Goal: Task Accomplishment & Management: Complete application form

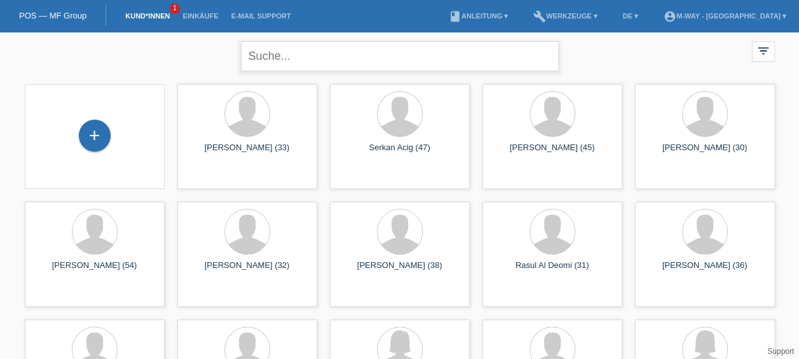
click at [524, 66] on input "text" at bounding box center [400, 56] width 318 height 30
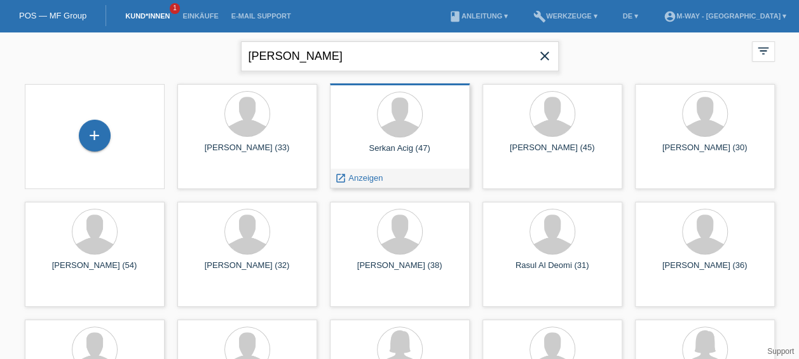
type input "rauch"
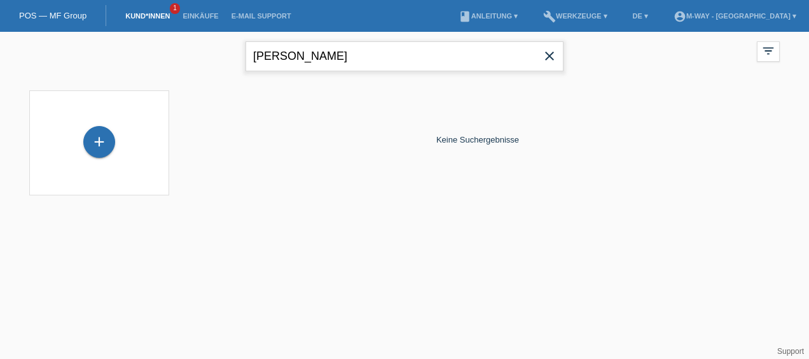
click at [294, 55] on input "rauch" at bounding box center [404, 56] width 318 height 30
type input "zoe"
click at [554, 54] on icon "close" at bounding box center [549, 55] width 15 height 15
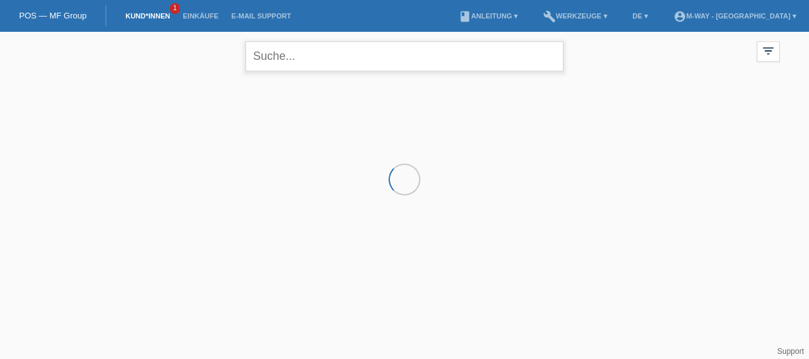
click at [417, 54] on input "text" at bounding box center [404, 56] width 318 height 30
click at [130, 18] on link "Kund*innen" at bounding box center [147, 16] width 57 height 8
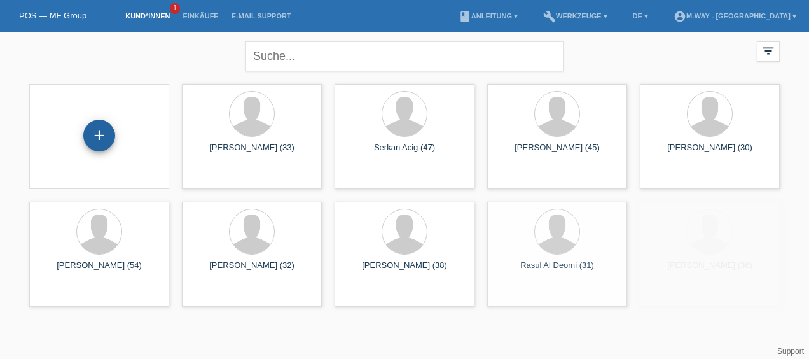
click at [92, 141] on div "+" at bounding box center [99, 136] width 31 height 22
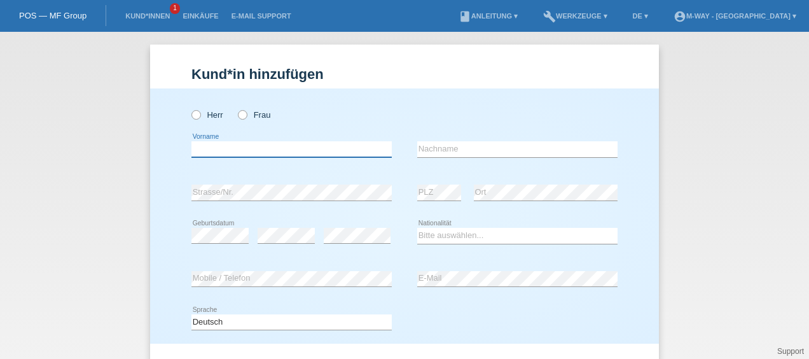
click at [241, 154] on input "text" at bounding box center [291, 149] width 200 height 16
click at [238, 110] on input "Frau" at bounding box center [242, 114] width 8 height 8
radio input "true"
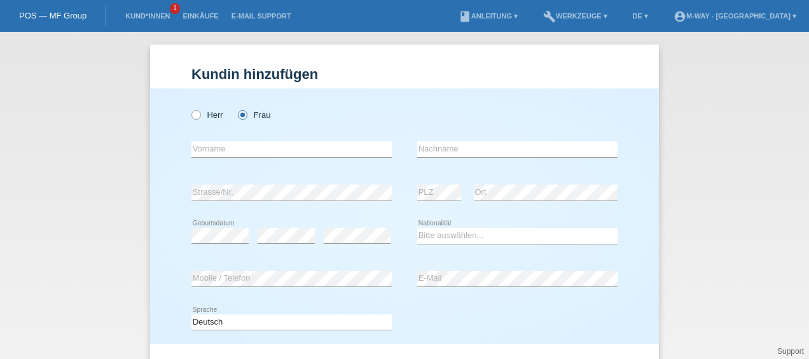
click at [236, 108] on icon at bounding box center [236, 108] width 0 height 0
click at [238, 117] on input "Frau" at bounding box center [242, 114] width 8 height 8
click at [235, 149] on input "text" at bounding box center [291, 149] width 200 height 16
click at [211, 146] on input "Zoe" at bounding box center [291, 149] width 200 height 16
type input "Zoë"
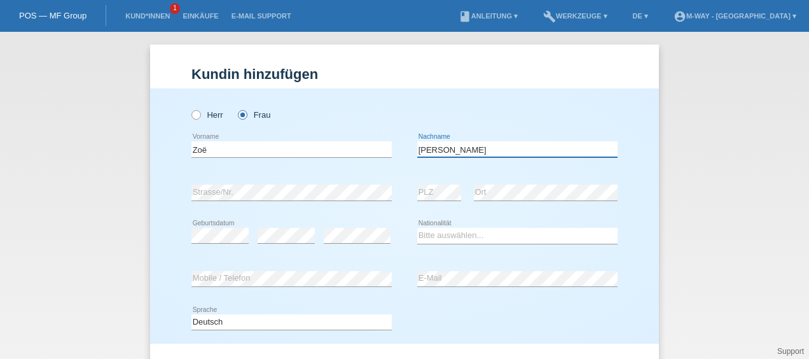
type input "Rauch"
click at [453, 243] on icon at bounding box center [517, 243] width 200 height 1
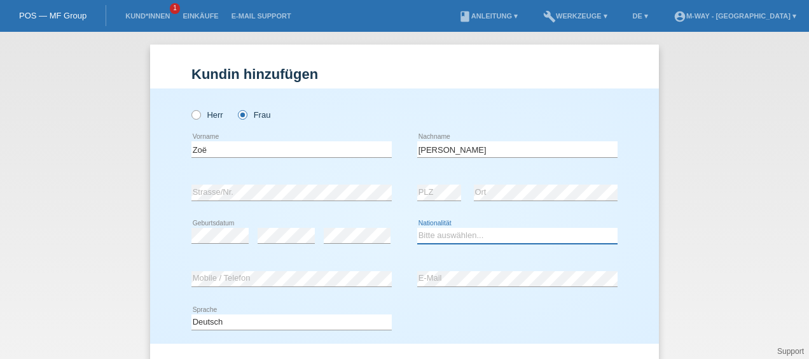
click at [454, 235] on select "Bitte auswählen... Schweiz Deutschland Liechtenstein Österreich ------------ Af…" at bounding box center [517, 235] width 200 height 15
click at [642, 179] on div "Herr Frau Zoë error Vorname" at bounding box center [404, 215] width 509 height 255
click at [451, 235] on select "Bitte auswählen... Schweiz Deutschland Liechtenstein Österreich ------------ Af…" at bounding box center [517, 235] width 200 height 15
select select "CH"
click at [417, 228] on select "Bitte auswählen... Schweiz Deutschland Liechtenstein Österreich ------------ Af…" at bounding box center [517, 235] width 200 height 15
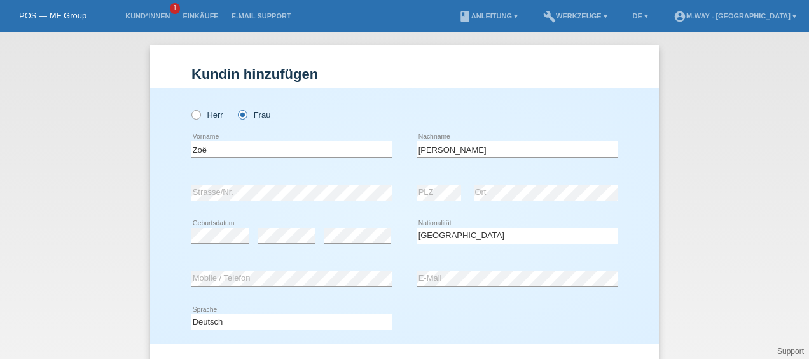
click at [623, 245] on div "Herr Frau Zoë error Vorname" at bounding box center [404, 215] width 509 height 255
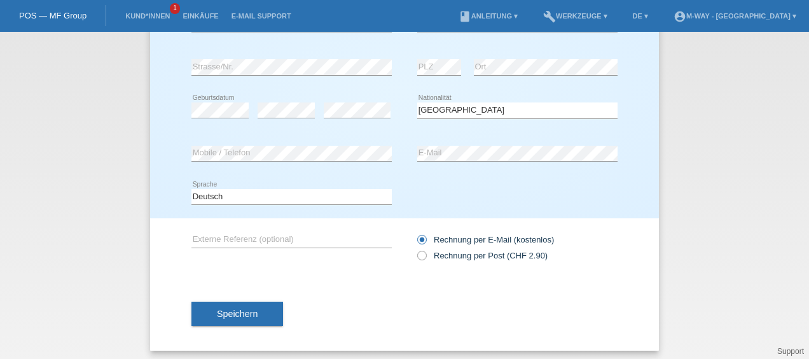
scroll to position [129, 0]
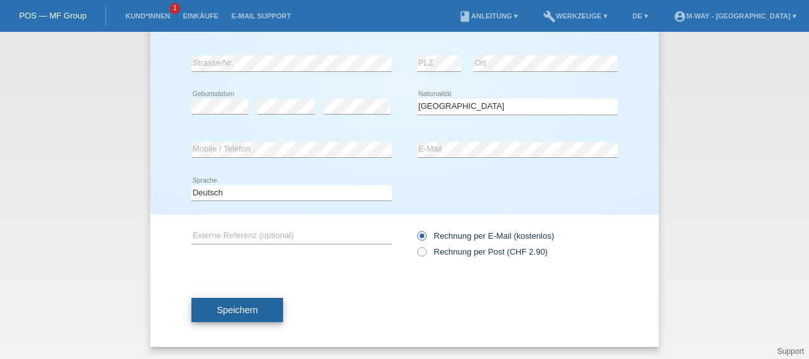
click at [233, 318] on button "Speichern" at bounding box center [237, 310] width 92 height 24
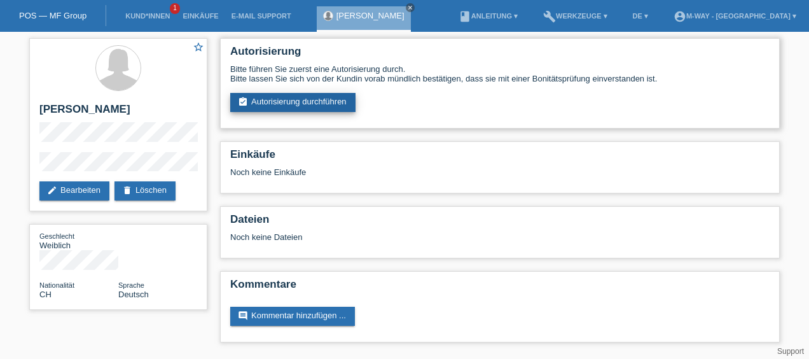
click at [295, 98] on link "assignment_turned_in Autorisierung durchführen" at bounding box center [292, 102] width 125 height 19
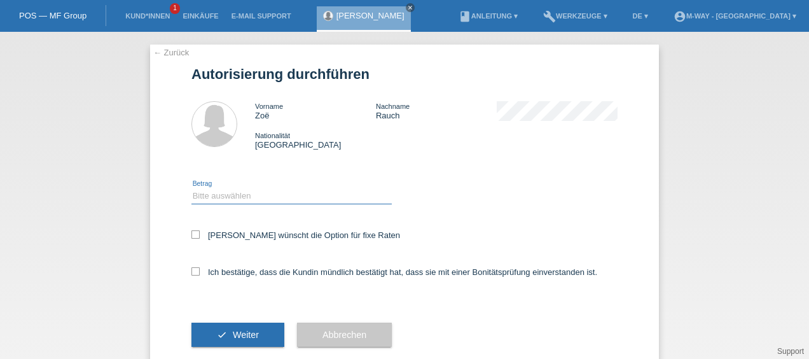
click at [292, 193] on select "Bitte auswählen CHF 1.00 - CHF 499.00 CHF 500.00 - CHF 1'999.00 CHF 2'000.00 - …" at bounding box center [291, 195] width 200 height 15
click at [191, 269] on icon at bounding box center [195, 271] width 8 height 8
click at [191, 269] on input "Ich bestätige, dass die Kundin mündlich bestätigt hat, dass sie mit einer Bonit…" at bounding box center [195, 271] width 8 height 8
checkbox input "true"
click at [191, 231] on icon at bounding box center [195, 234] width 8 height 8
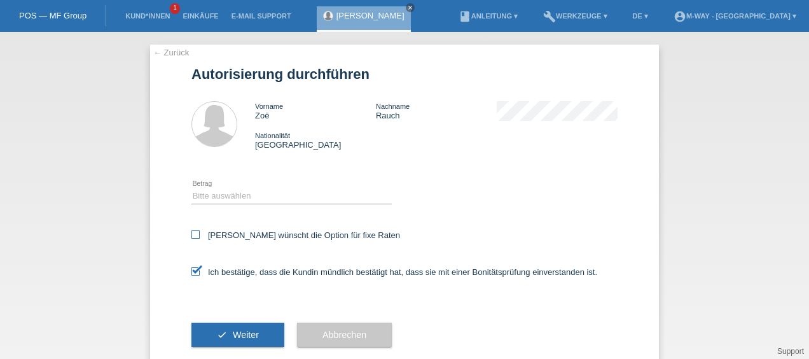
click at [191, 231] on input "[PERSON_NAME] wünscht die Option für fixe Raten" at bounding box center [195, 234] width 8 height 8
checkbox input "true"
click at [220, 202] on select "Bitte auswählen CHF 1.00 - CHF 499.00 CHF 500.00 - CHF 1'999.00 CHF 2'000.00 - …" at bounding box center [291, 195] width 200 height 15
select select "3"
click at [191, 188] on select "Bitte auswählen CHF 1.00 - CHF 499.00 CHF 500.00 - CHF 1'999.00 CHF 2'000.00 - …" at bounding box center [291, 195] width 200 height 15
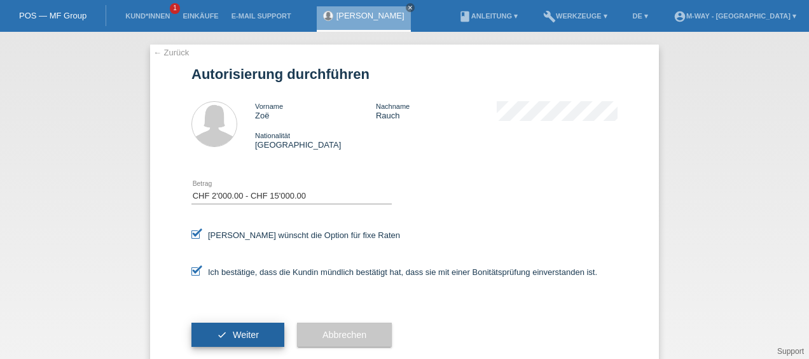
click at [236, 332] on span "Weiter" at bounding box center [246, 334] width 26 height 10
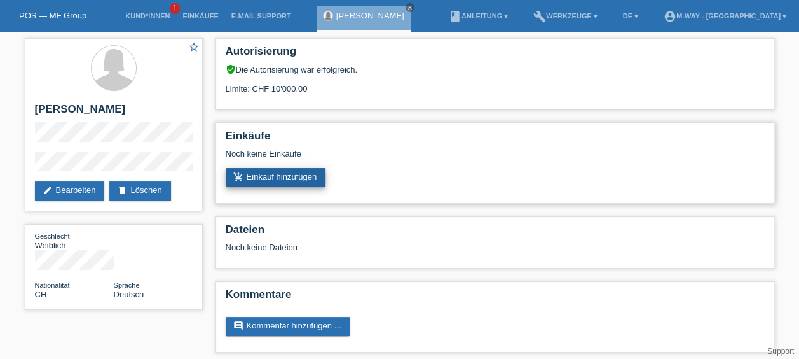
click at [277, 176] on link "add_shopping_cart Einkauf hinzufügen" at bounding box center [276, 177] width 100 height 19
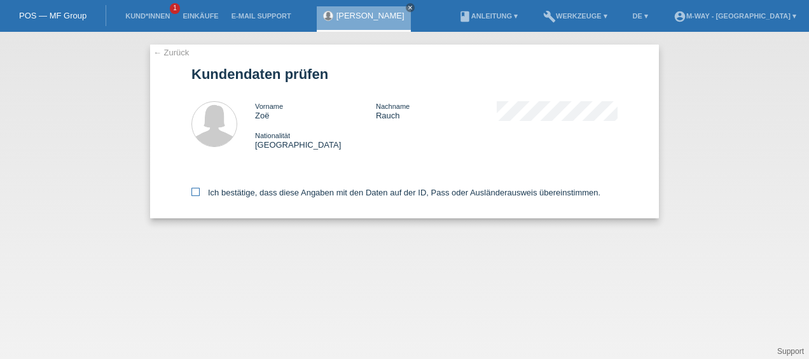
click at [197, 190] on icon at bounding box center [195, 192] width 8 height 8
click at [197, 190] on input "Ich bestätige, dass diese Angaben mit den Daten auf der ID, Pass oder Ausländer…" at bounding box center [195, 192] width 8 height 8
checkbox input "true"
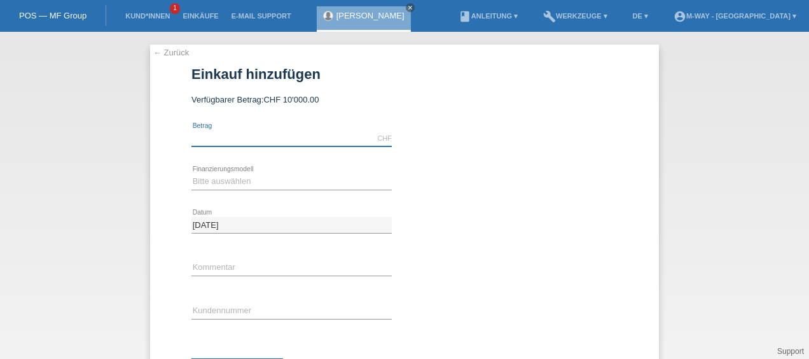
click at [243, 134] on input "text" at bounding box center [291, 138] width 200 height 16
type input "2392.35"
click at [237, 180] on select "Bitte auswählen Fixe Raten Kauf auf Rechnung mit Teilzahlungsoption" at bounding box center [291, 181] width 200 height 15
select select "77"
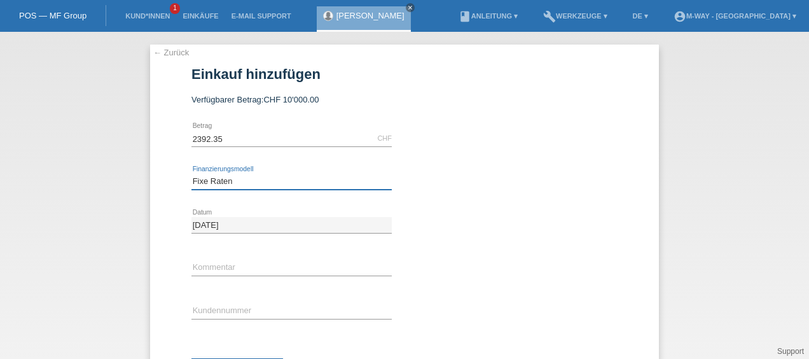
click at [191, 174] on select "Bitte auswählen Fixe Raten Kauf auf Rechnung mit Teilzahlungsoption" at bounding box center [291, 181] width 200 height 15
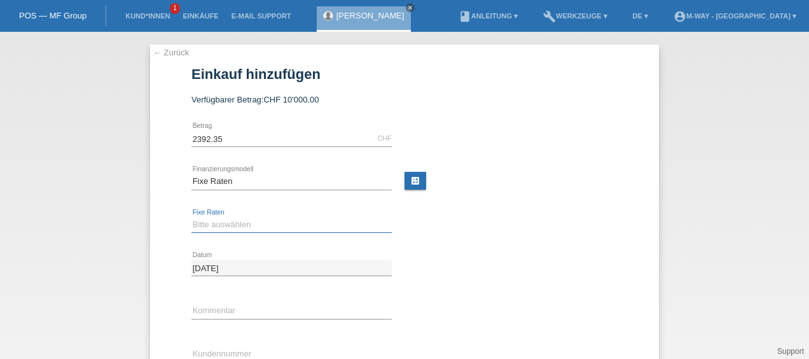
click at [241, 221] on select "Bitte auswählen 4 Raten 5 Raten 6 Raten 7 Raten 8 Raten 9 Raten 10 Raten 11 Rat…" at bounding box center [291, 224] width 200 height 15
select select "202"
click at [191, 217] on select "Bitte auswählen 4 Raten 5 Raten 6 Raten 7 Raten 8 Raten 9 Raten 10 Raten 11 Rat…" at bounding box center [291, 224] width 200 height 15
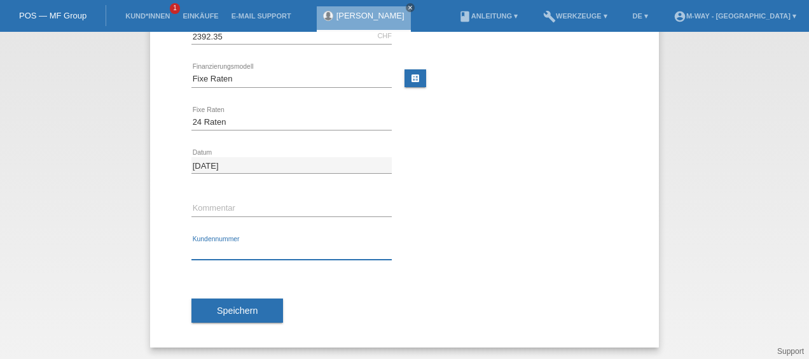
click at [228, 244] on input "text" at bounding box center [291, 251] width 200 height 16
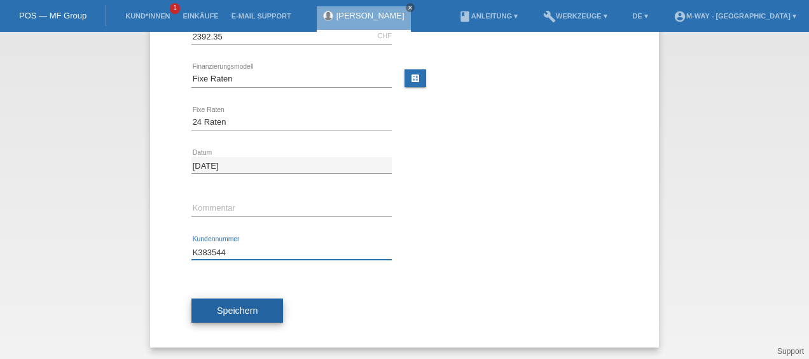
type input "K383544"
click at [243, 306] on span "Speichern" at bounding box center [237, 310] width 41 height 10
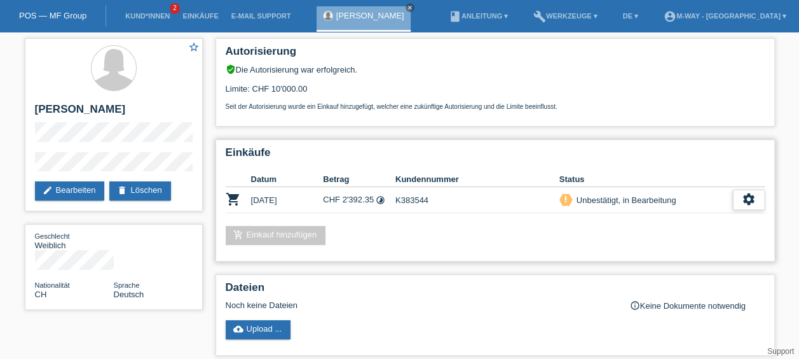
click at [754, 200] on icon "settings" at bounding box center [749, 199] width 14 height 14
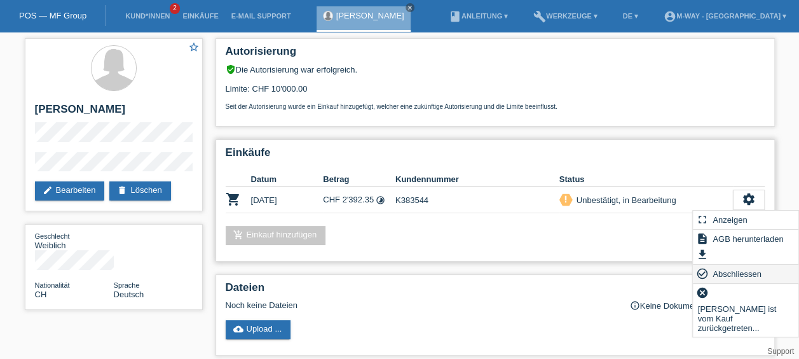
click at [728, 273] on span "Abschliessen" at bounding box center [737, 273] width 53 height 15
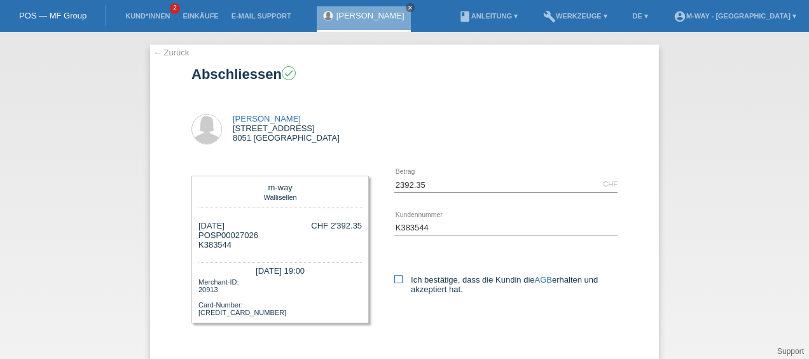
click at [394, 276] on icon at bounding box center [398, 279] width 8 height 8
click at [394, 276] on input "Ich bestätige, dass die Kundin die AGB erhalten und akzeptiert hat." at bounding box center [398, 279] width 8 height 8
checkbox input "true"
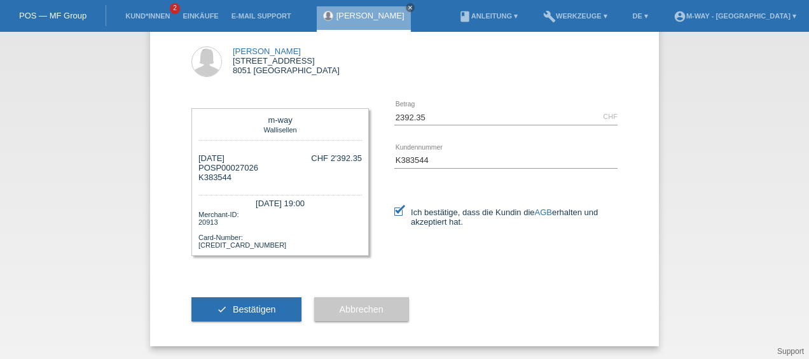
click at [247, 312] on span "Bestätigen" at bounding box center [254, 309] width 43 height 10
